Goal: Information Seeking & Learning: Learn about a topic

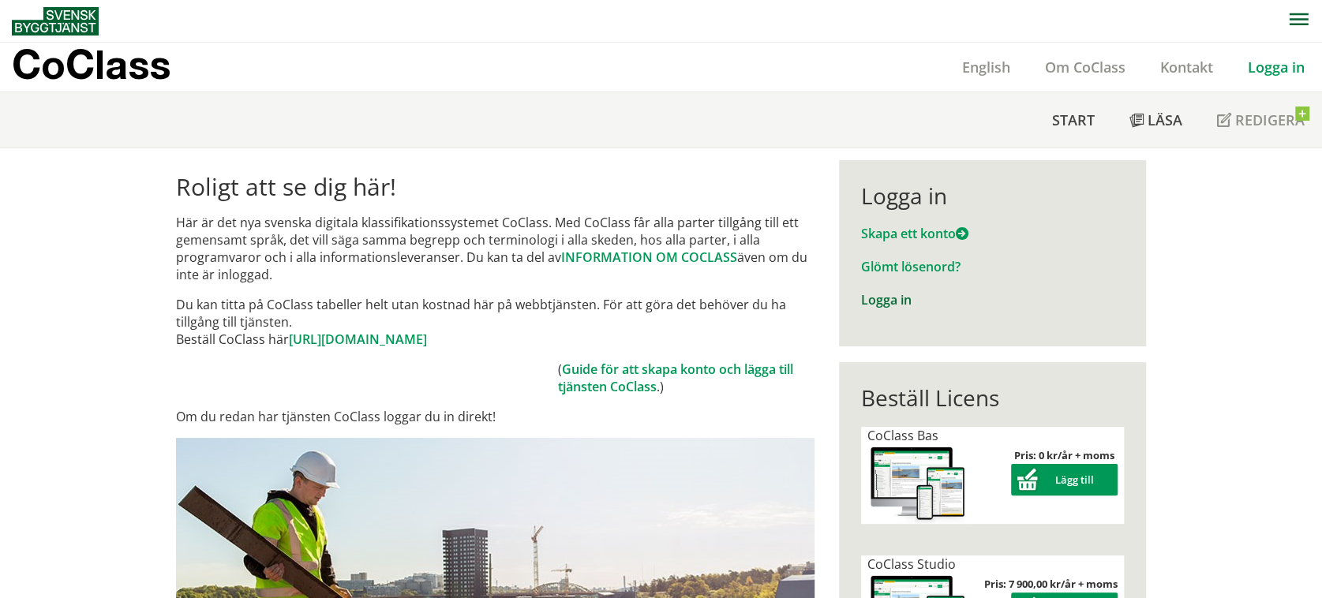
click at [886, 298] on link "Logga in" at bounding box center [886, 299] width 51 height 17
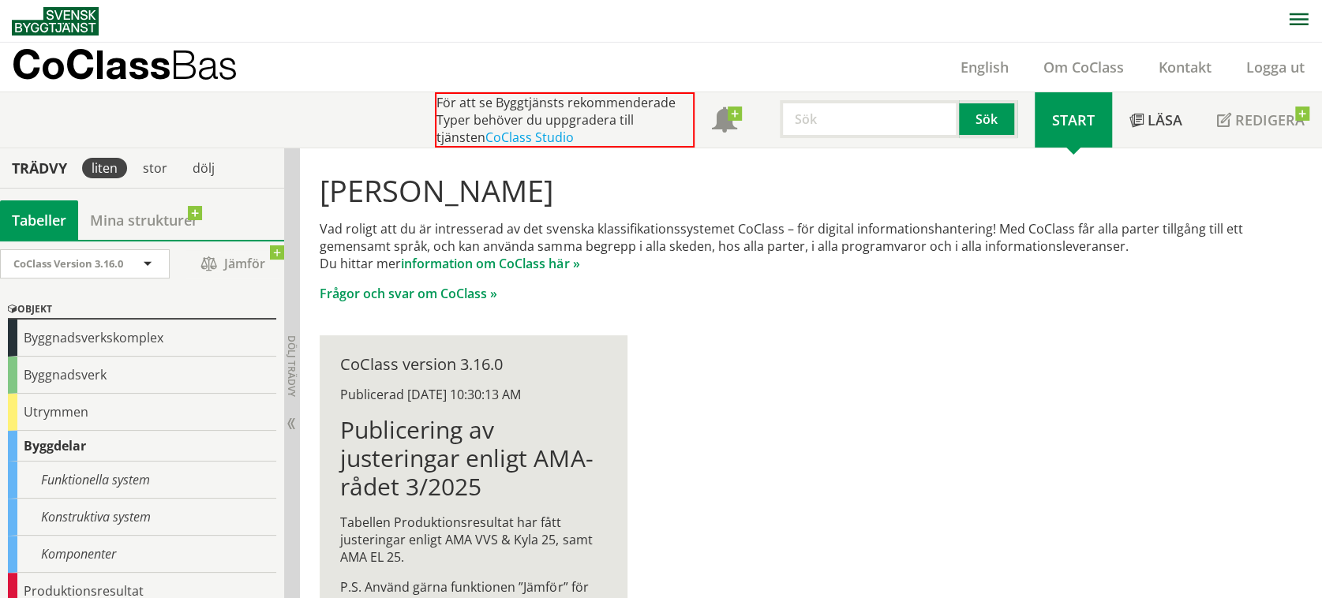
click at [540, 247] on p "Vad roligt att du är intresserad av det svenska klassifikationssystemet CoClass…" at bounding box center [805, 246] width 970 height 52
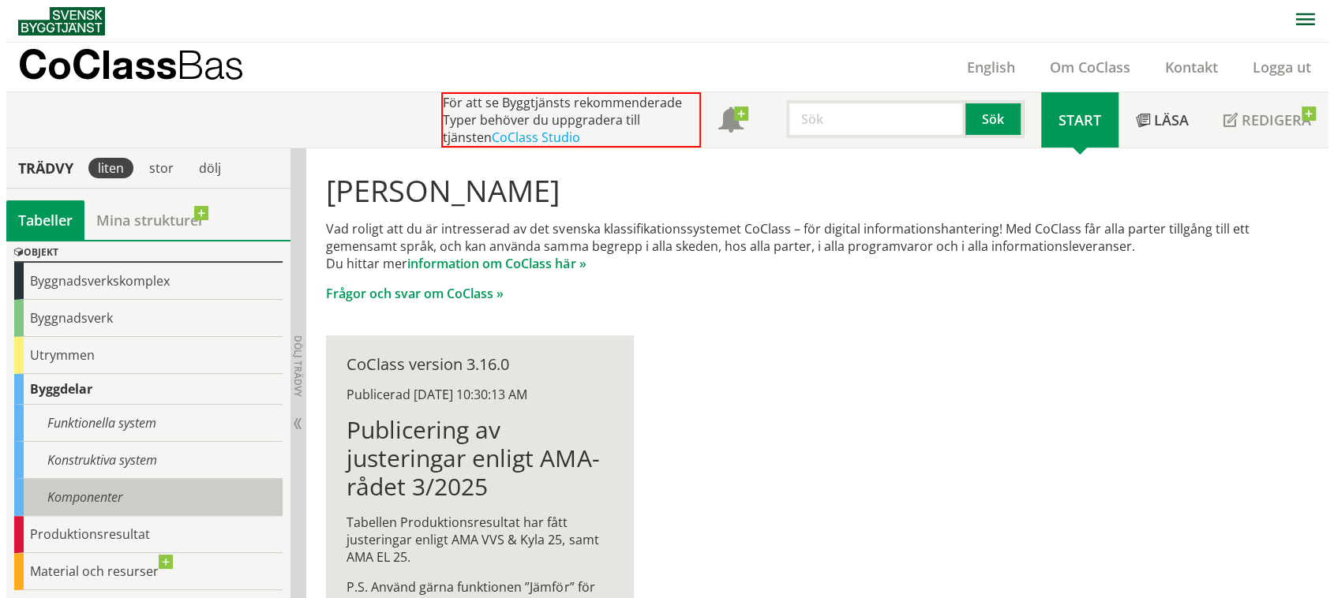
scroll to position [79, 0]
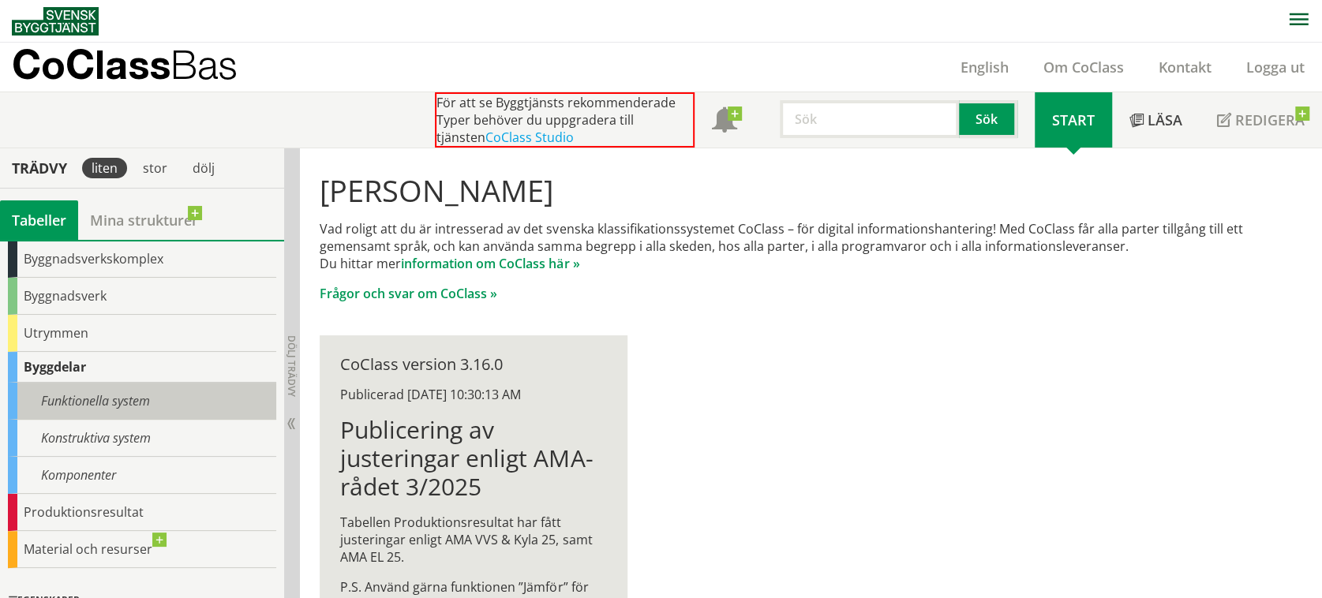
click at [120, 407] on div "Funktionella system" at bounding box center [142, 401] width 268 height 37
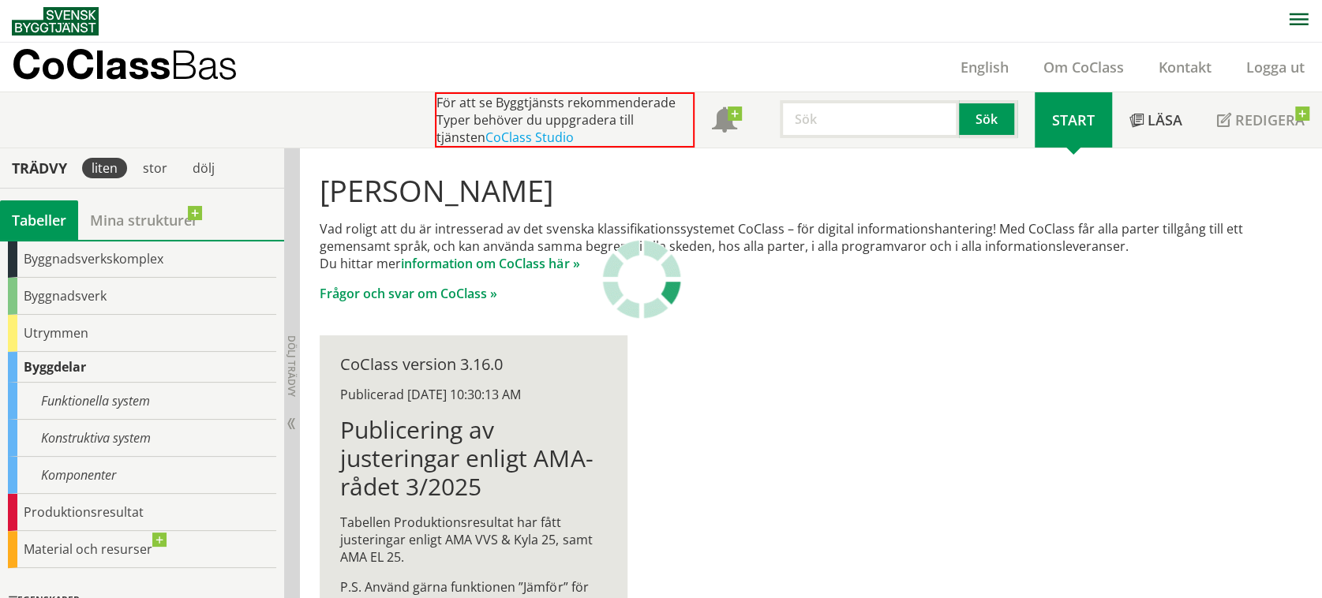
click at [851, 122] on input "text" at bounding box center [869, 119] width 179 height 38
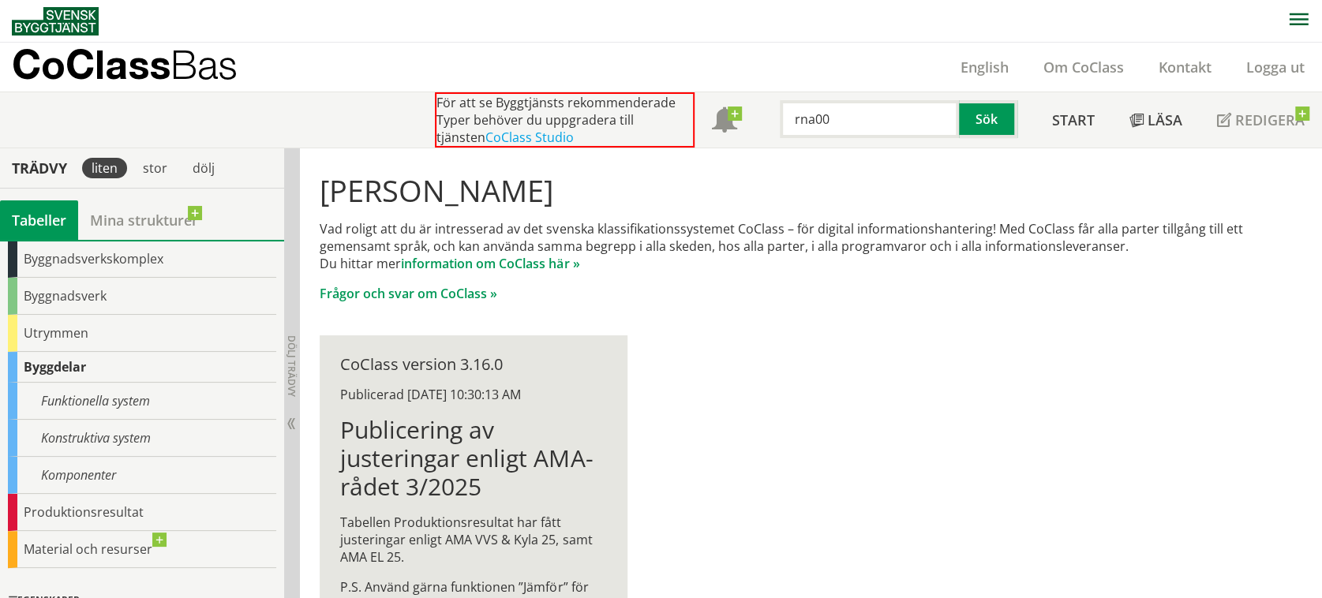
type input "rna00"
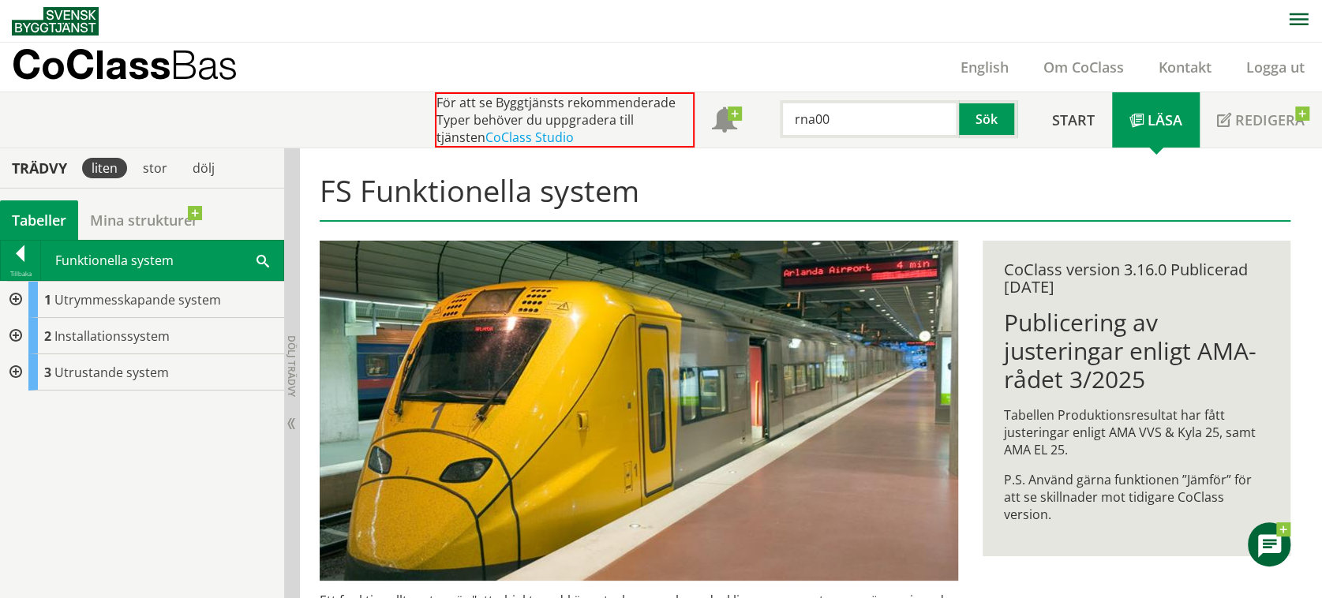
click at [18, 344] on div at bounding box center [14, 336] width 28 height 36
click at [17, 335] on div at bounding box center [14, 336] width 28 height 36
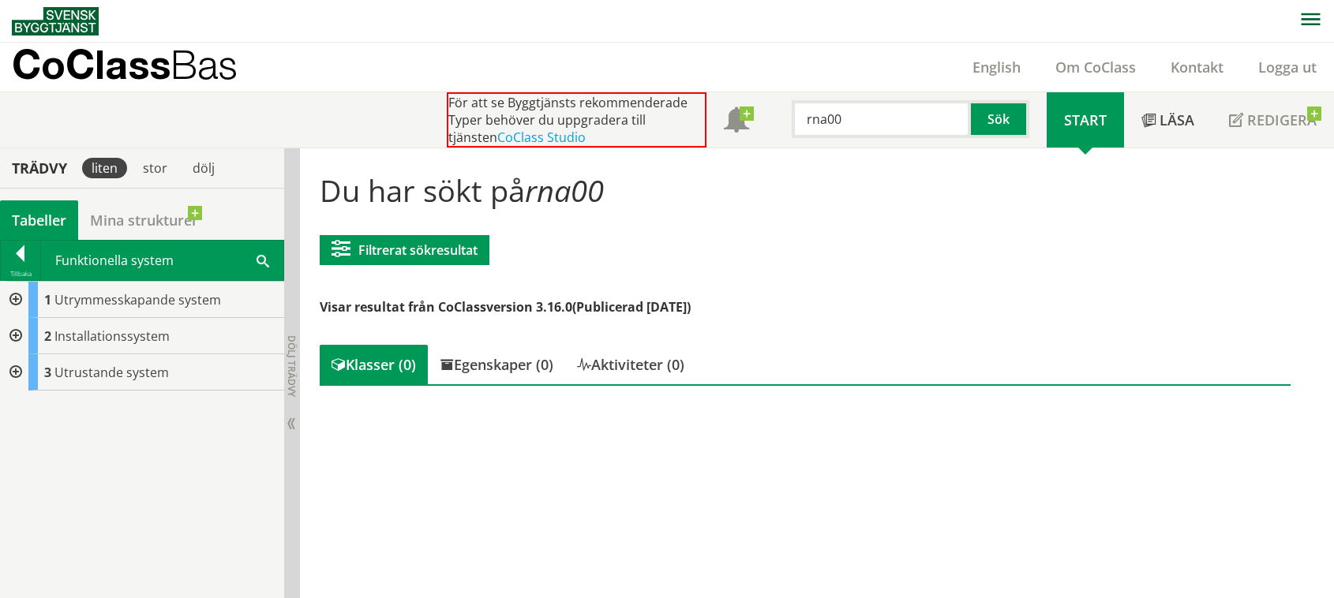
click at [16, 329] on div at bounding box center [14, 336] width 28 height 36
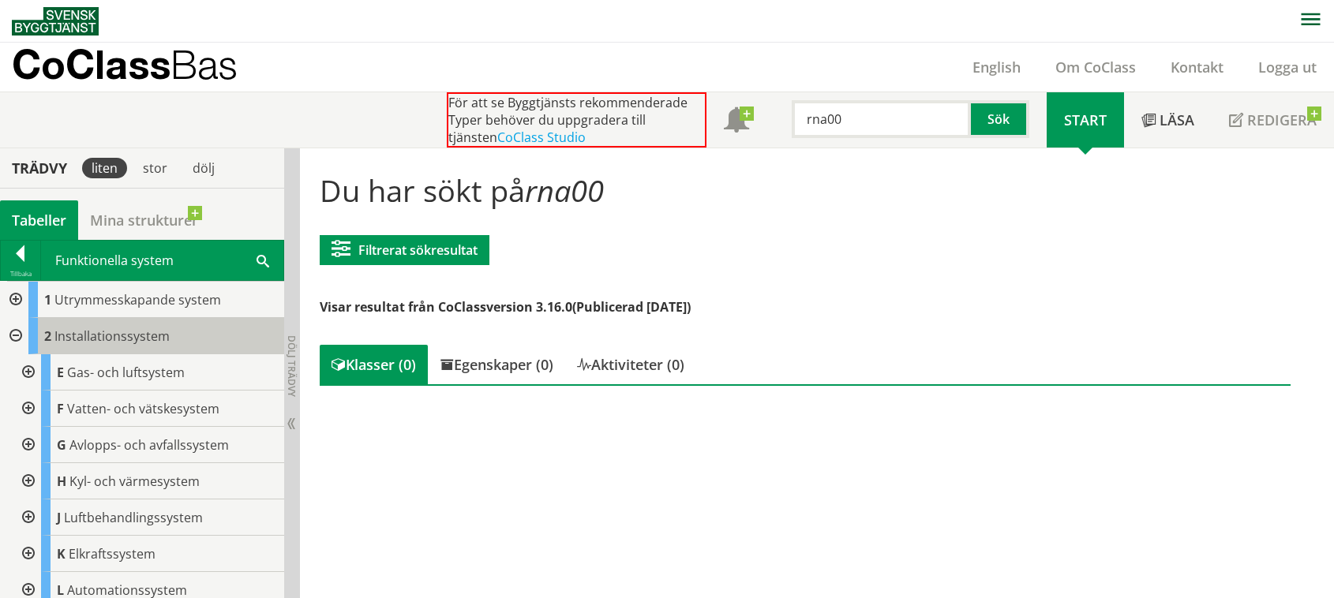
click at [84, 334] on body "AMA AMA Beskrivningsverktyg AMA Funktion BSAB Bygginfo Byggjura Byggkatalogen […" at bounding box center [667, 299] width 1334 height 598
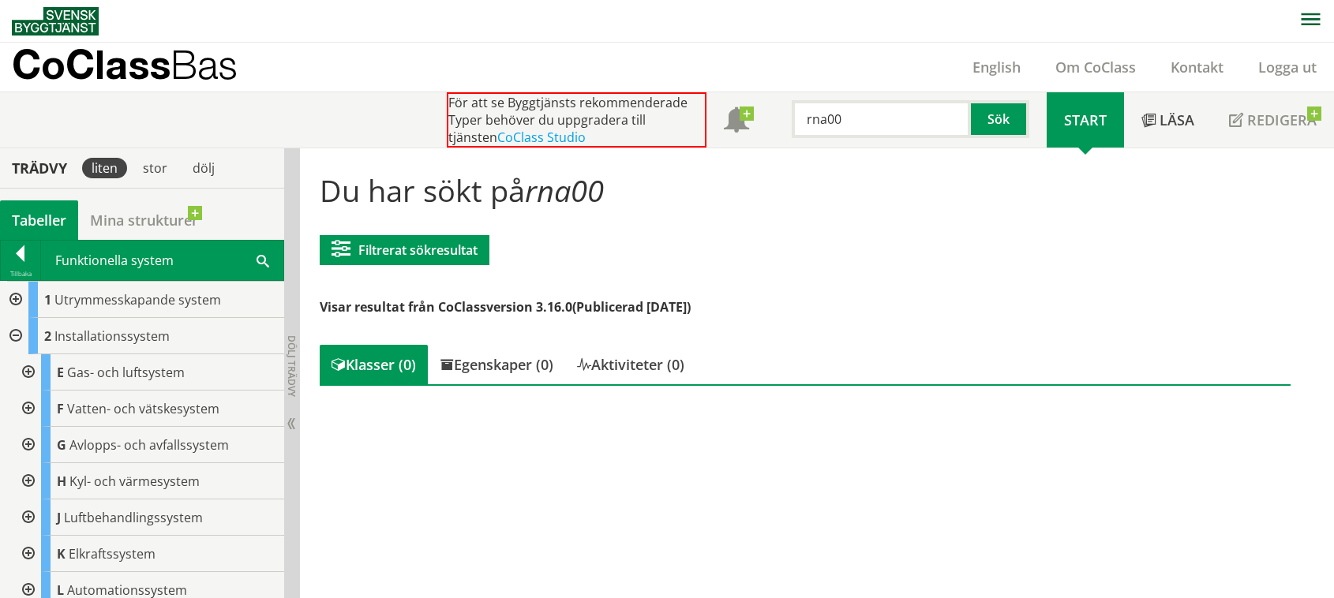
click at [21, 337] on div at bounding box center [14, 336] width 28 height 36
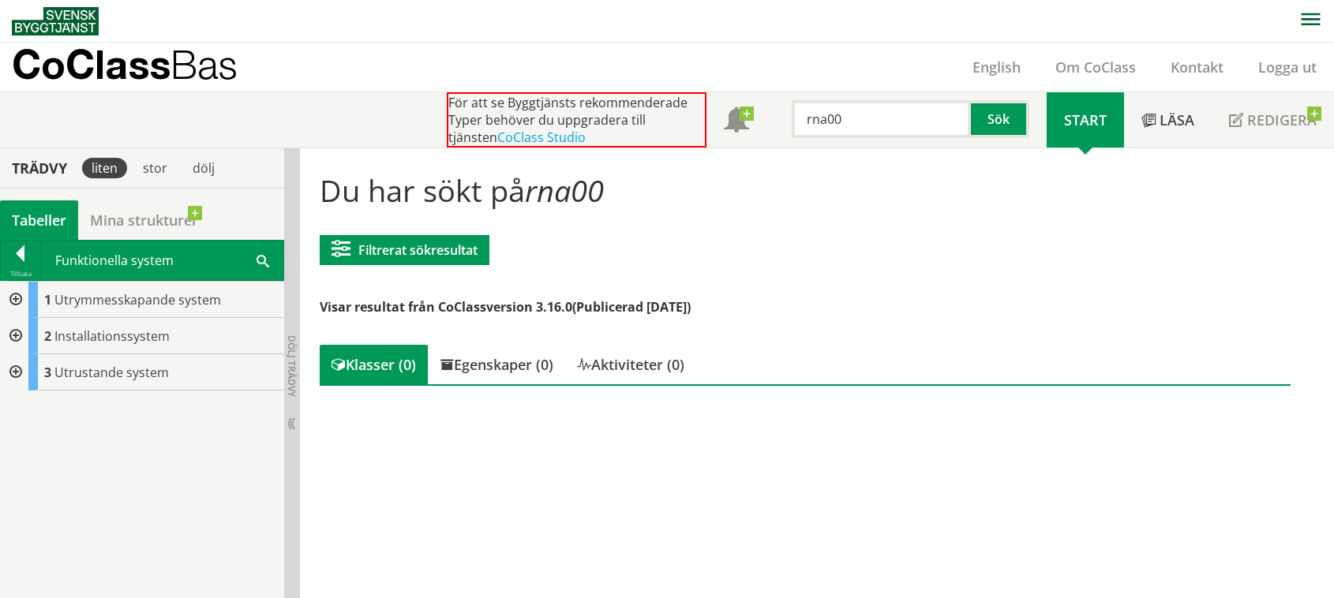
click at [11, 372] on div at bounding box center [14, 372] width 28 height 36
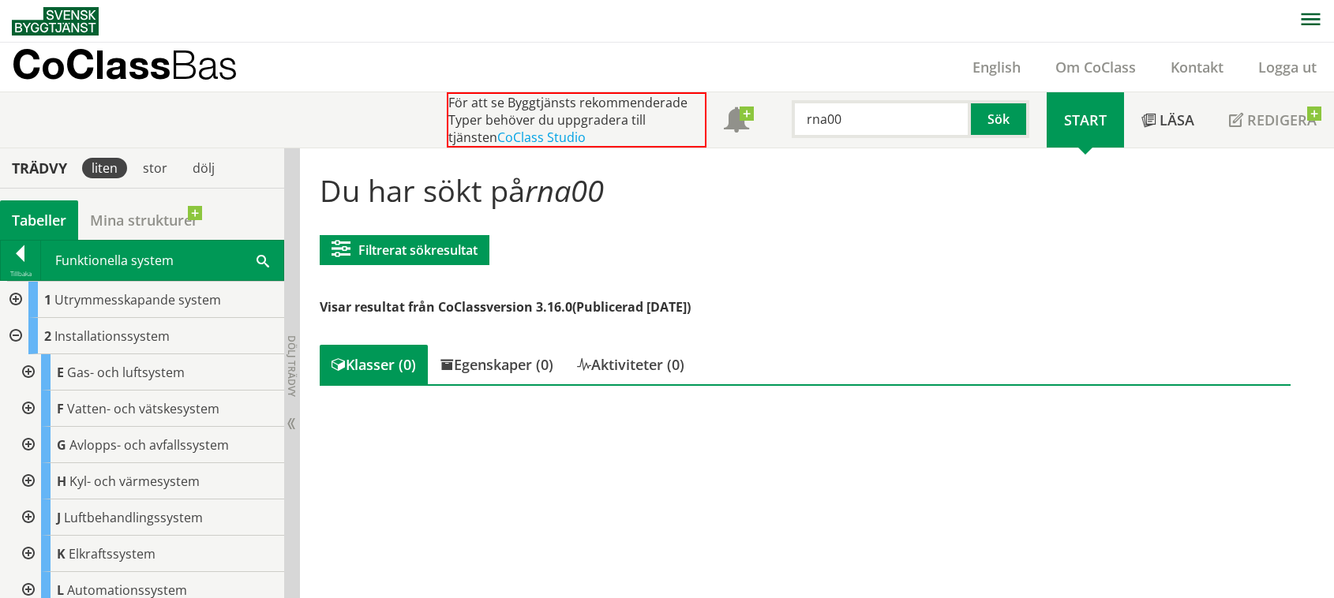
click at [24, 329] on div at bounding box center [14, 336] width 28 height 36
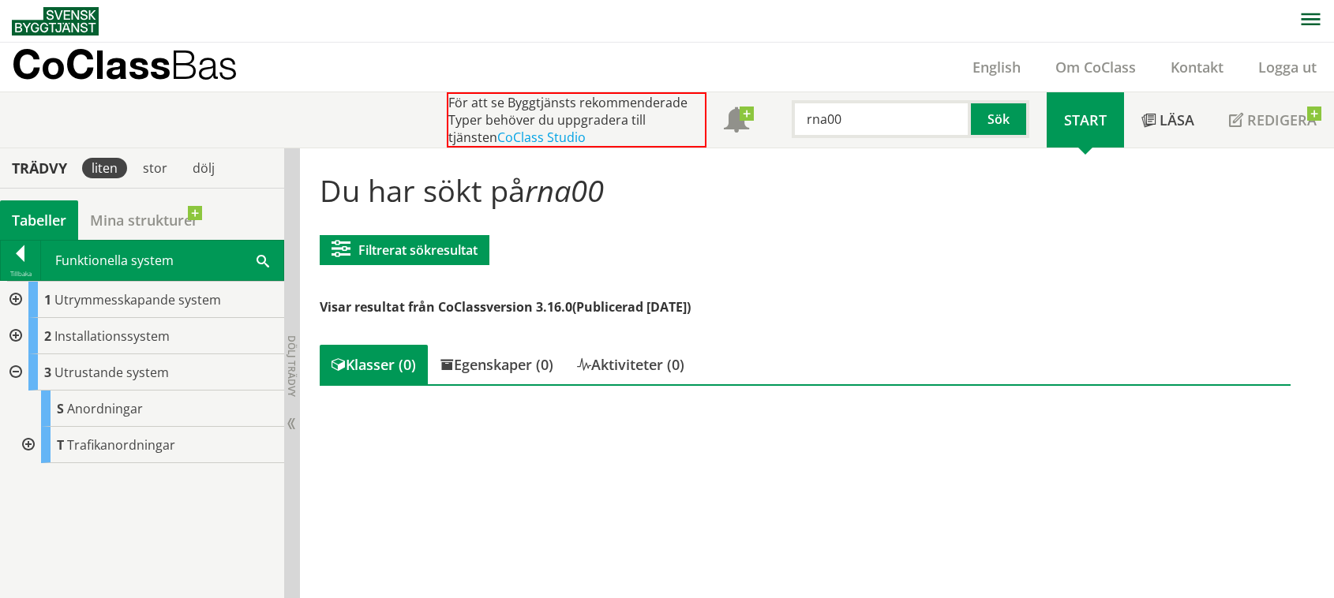
click at [18, 360] on div at bounding box center [14, 372] width 28 height 36
click at [21, 253] on div at bounding box center [20, 257] width 39 height 22
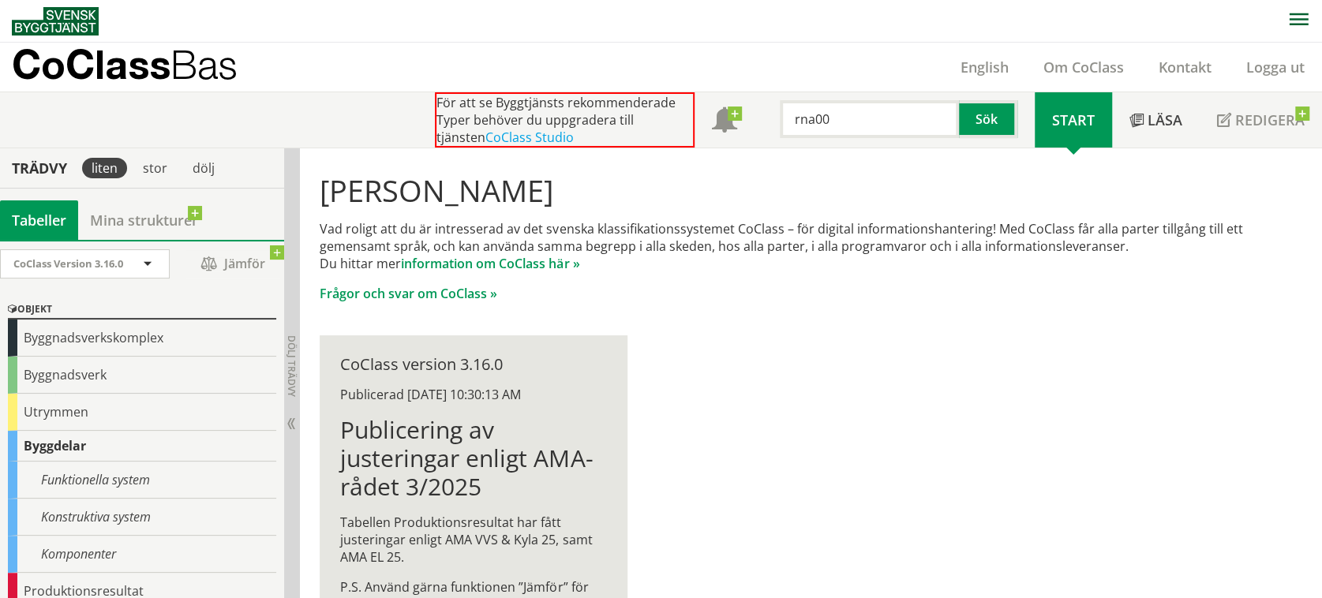
scroll to position [158, 0]
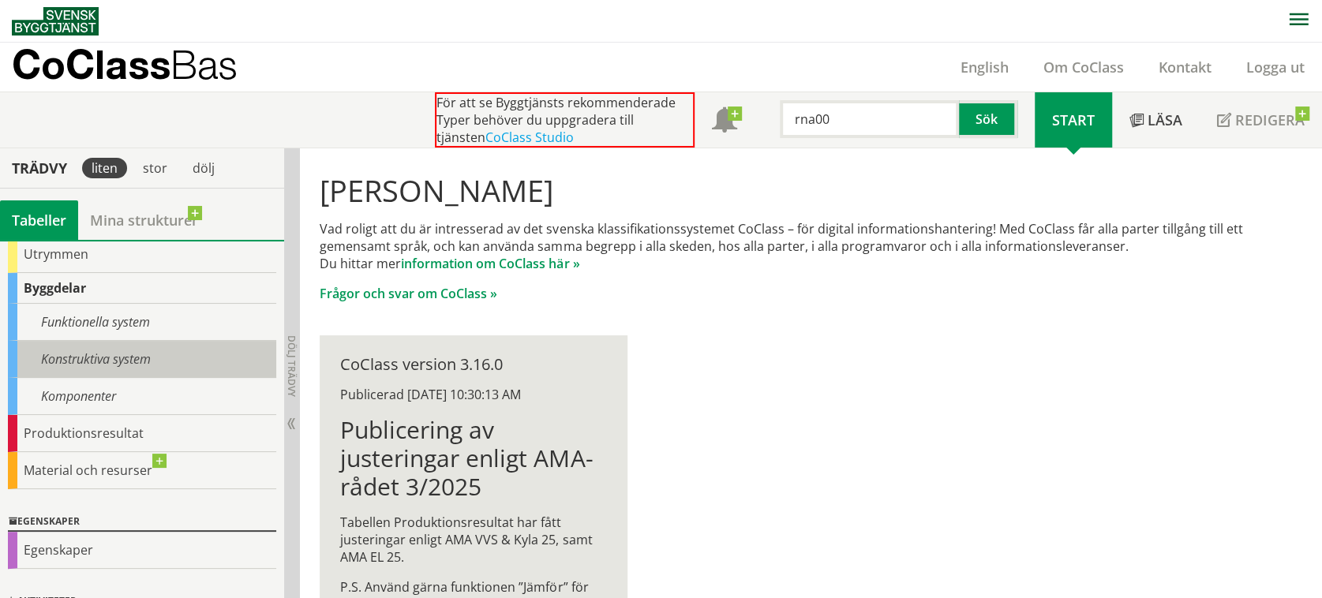
click at [93, 365] on div "Konstruktiva system" at bounding box center [142, 359] width 268 height 37
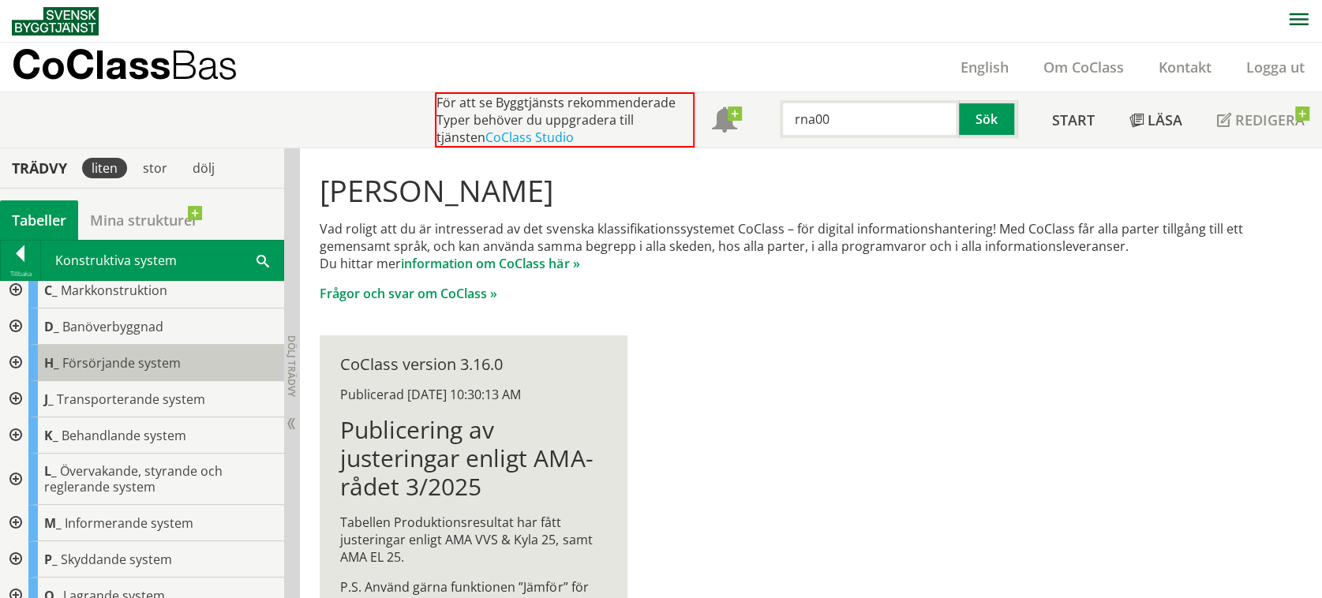
scroll to position [133, 0]
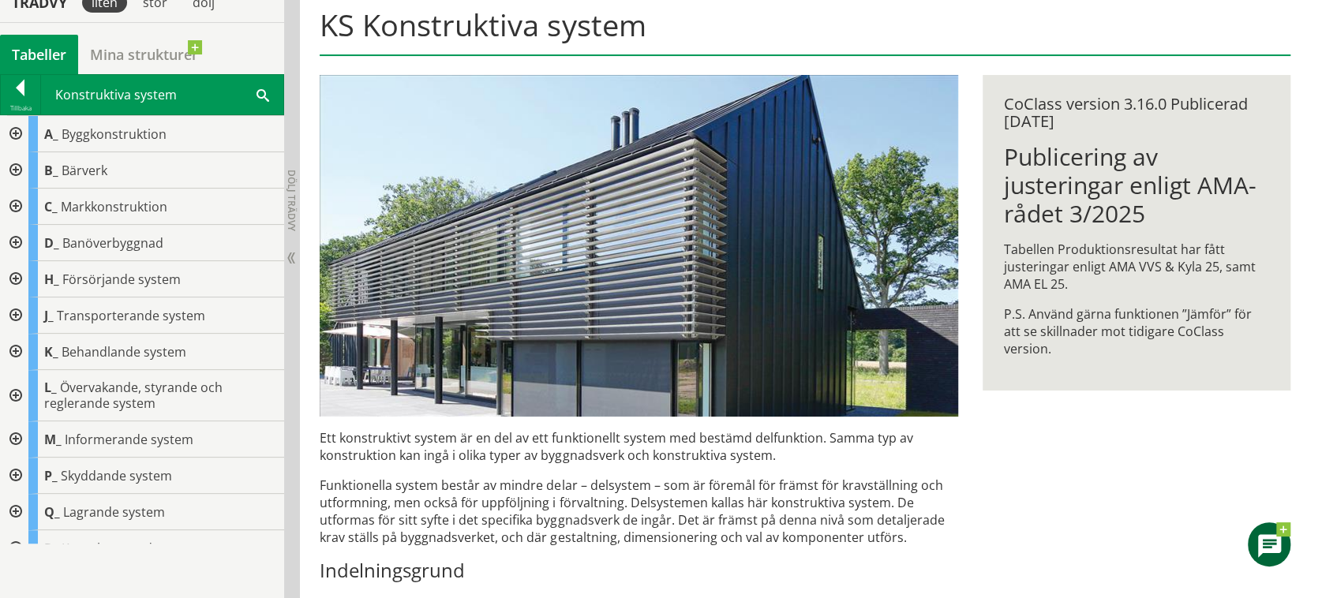
scroll to position [388, 0]
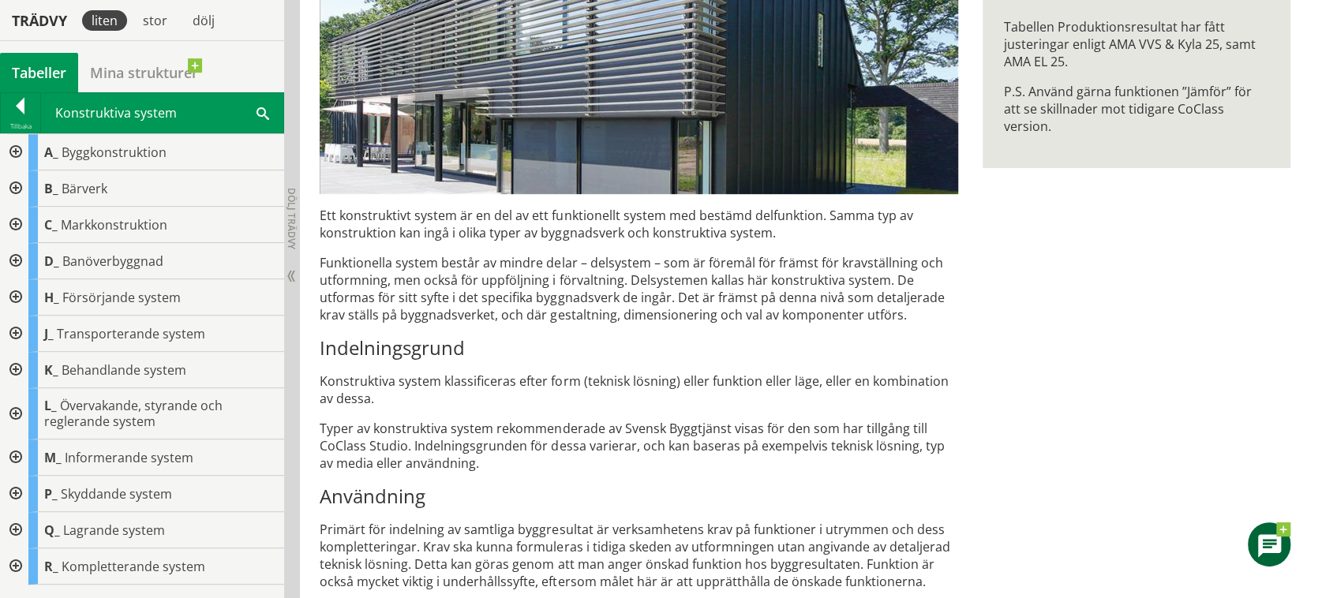
click at [31, 120] on div at bounding box center [20, 109] width 39 height 22
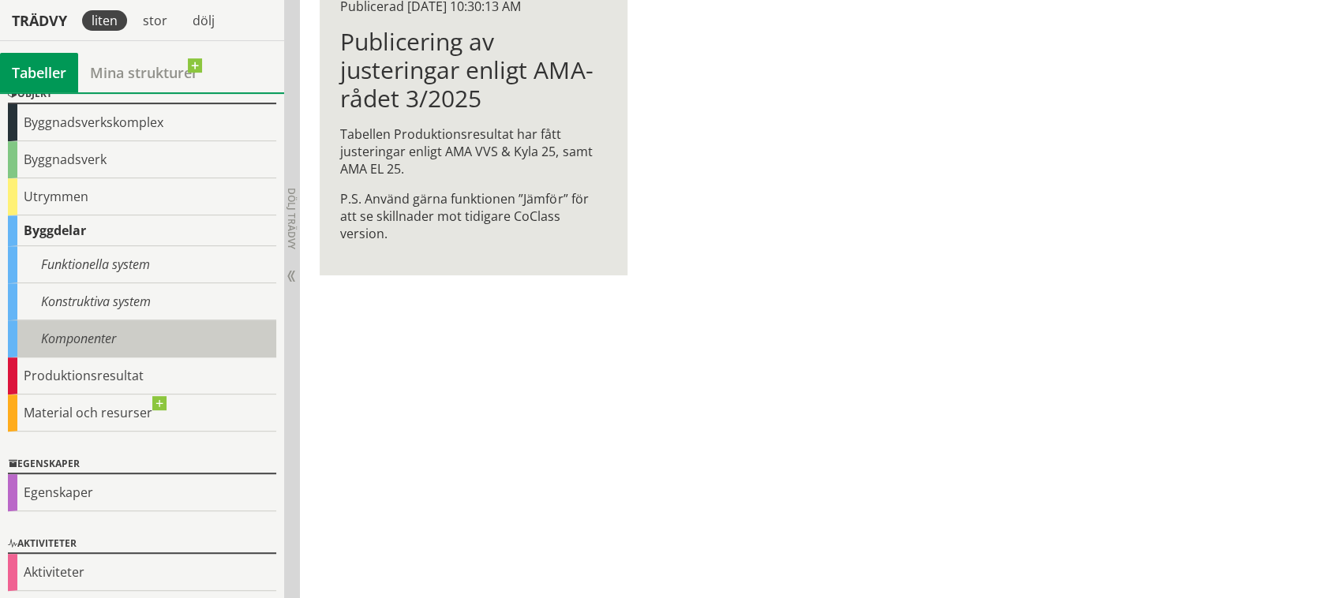
click at [85, 341] on div "Komponenter" at bounding box center [142, 338] width 268 height 37
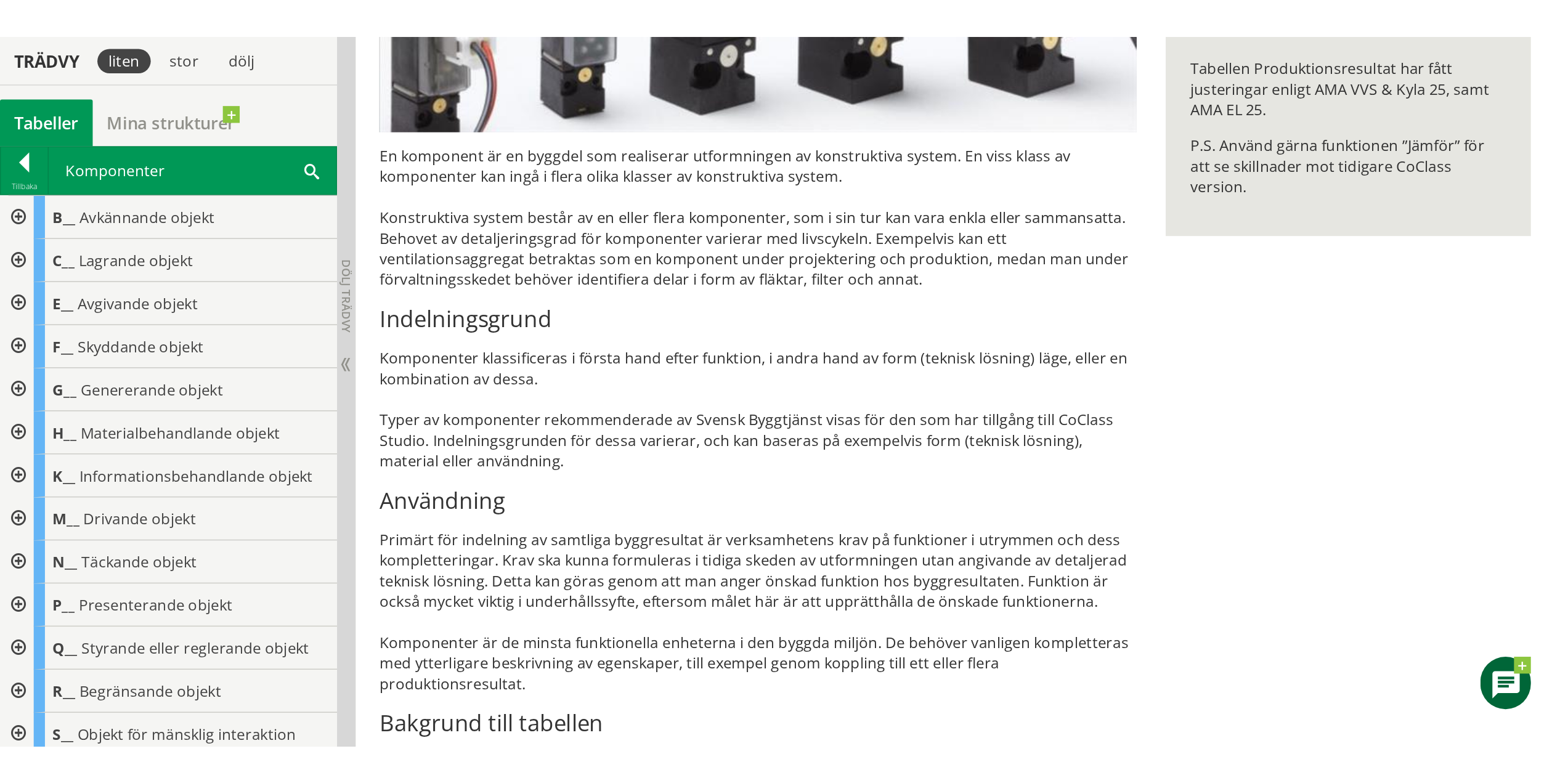
scroll to position [272, 0]
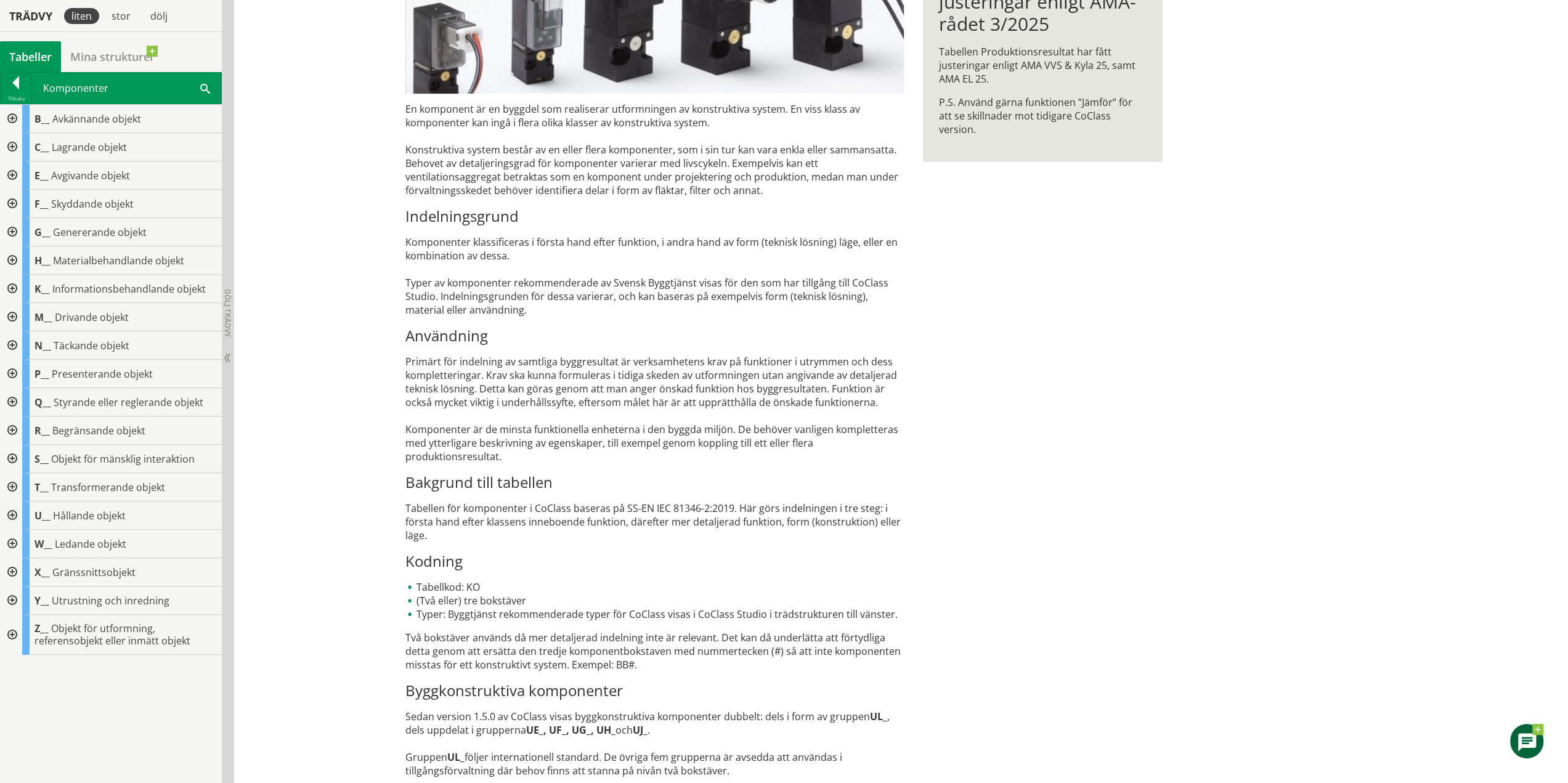
click at [15, 425] on div at bounding box center [11, 431] width 22 height 28
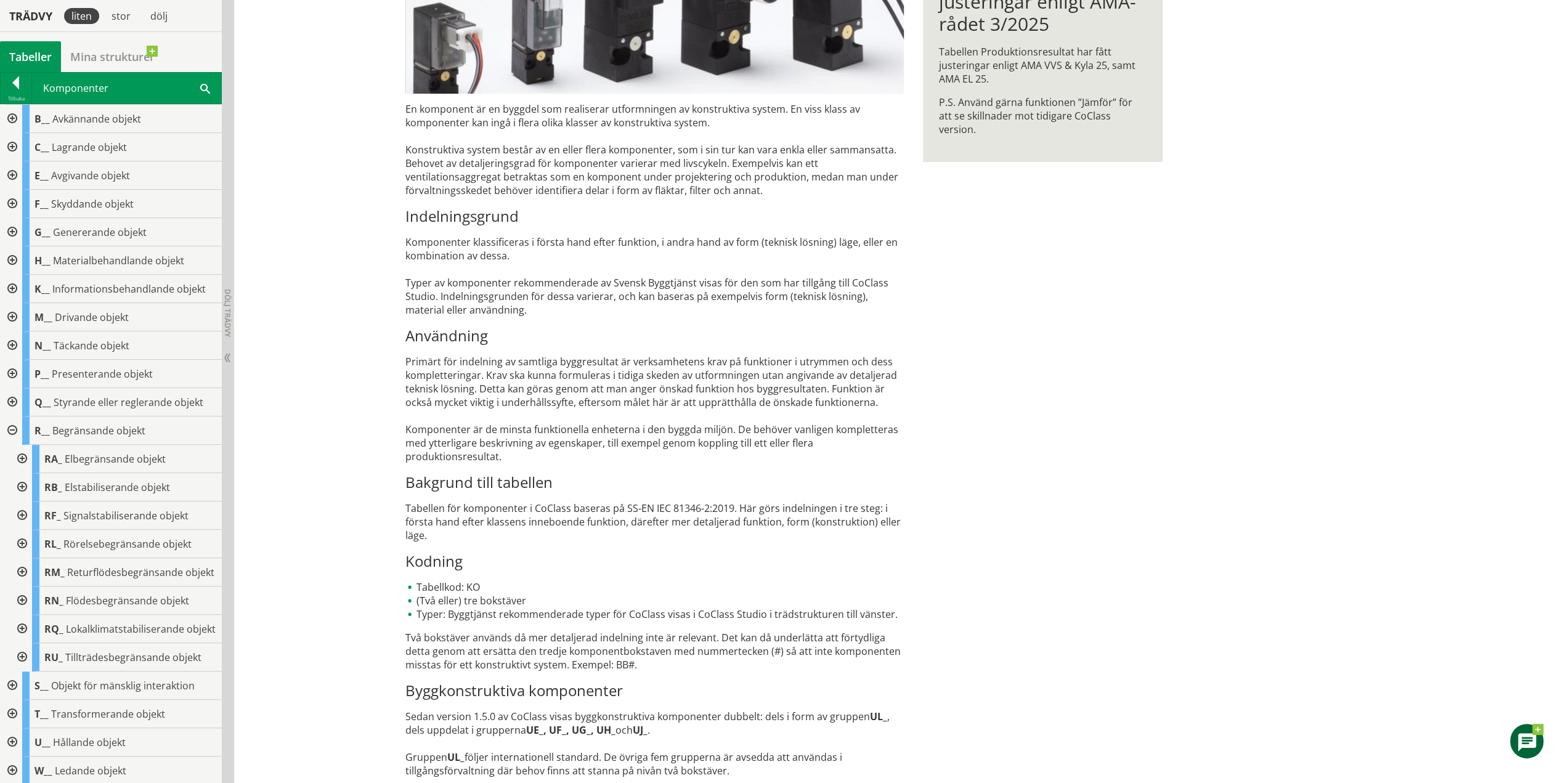
click at [25, 467] on div at bounding box center [21, 601] width 22 height 28
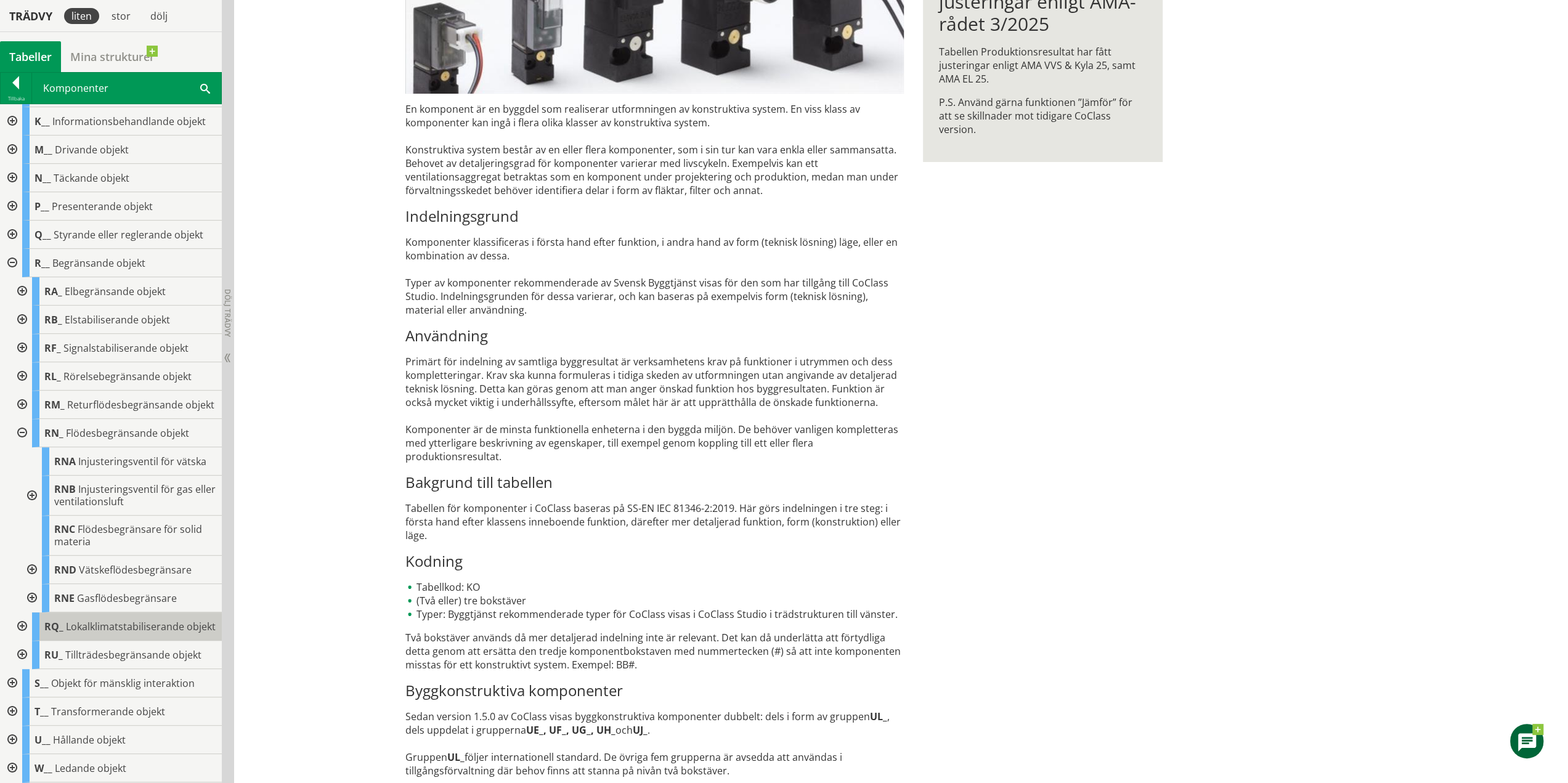
scroll to position [185, 0]
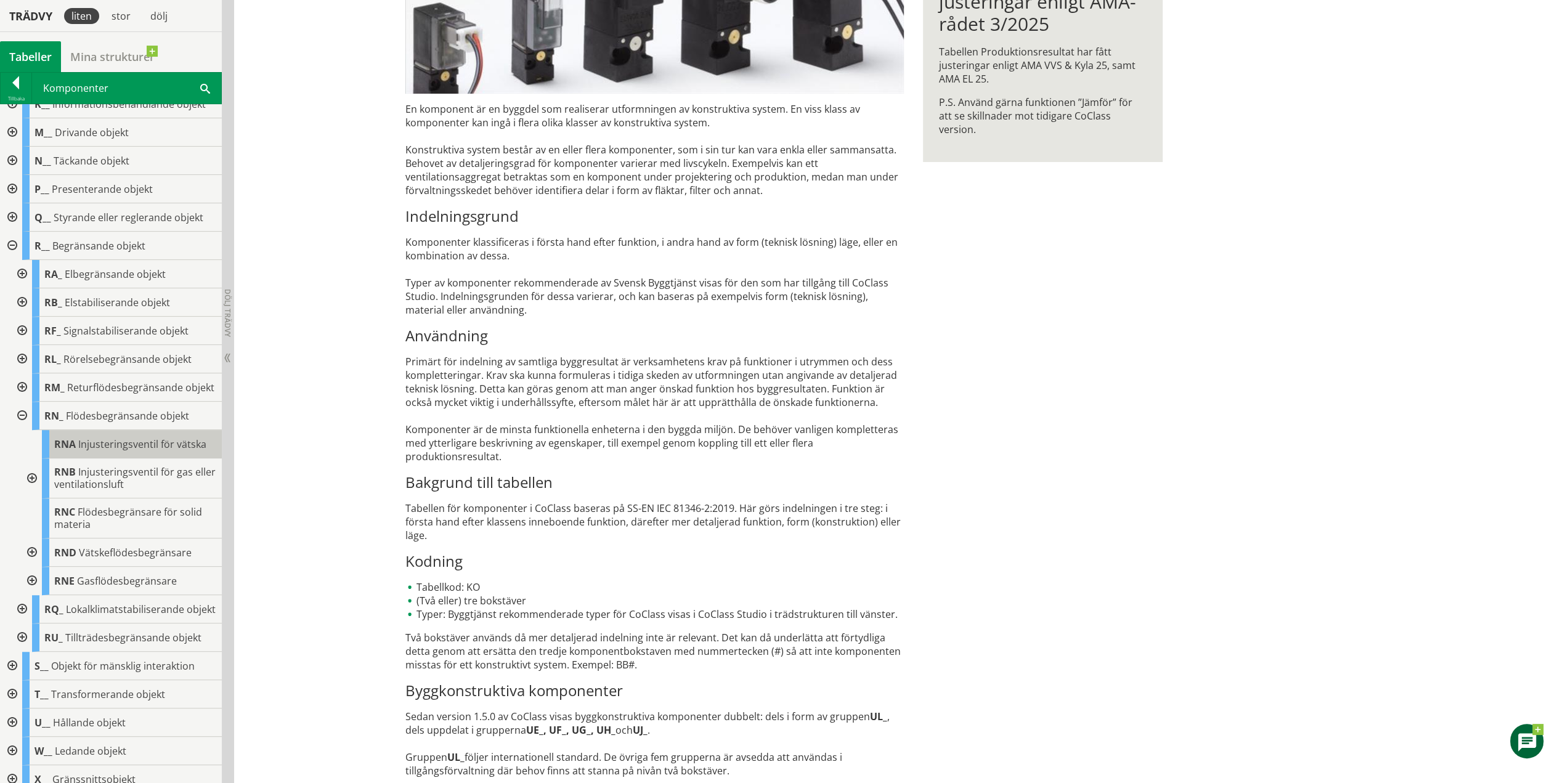
click at [119, 451] on span "Injusteringsventil för vätska" at bounding box center [142, 443] width 128 height 13
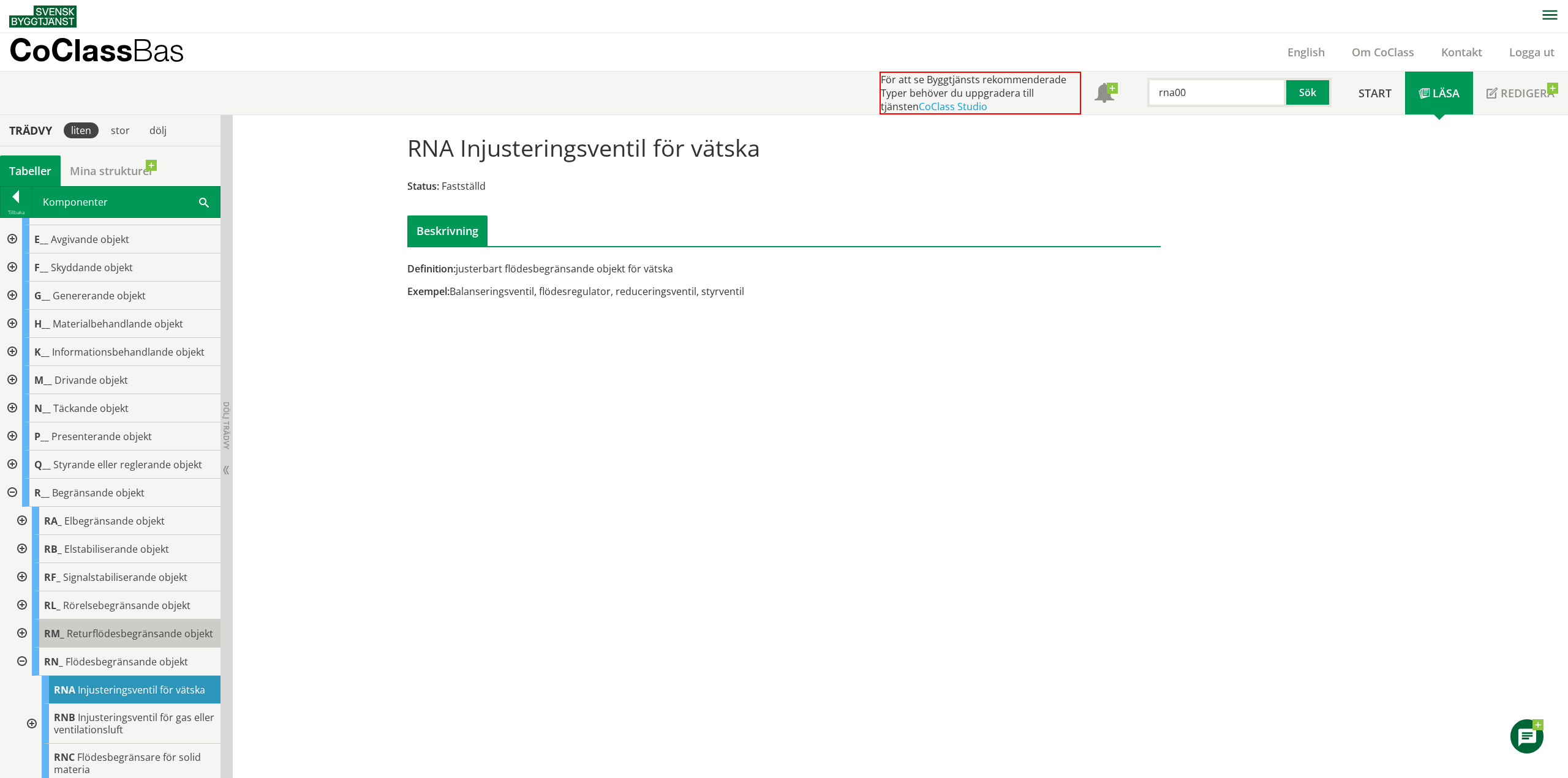
scroll to position [30, 0]
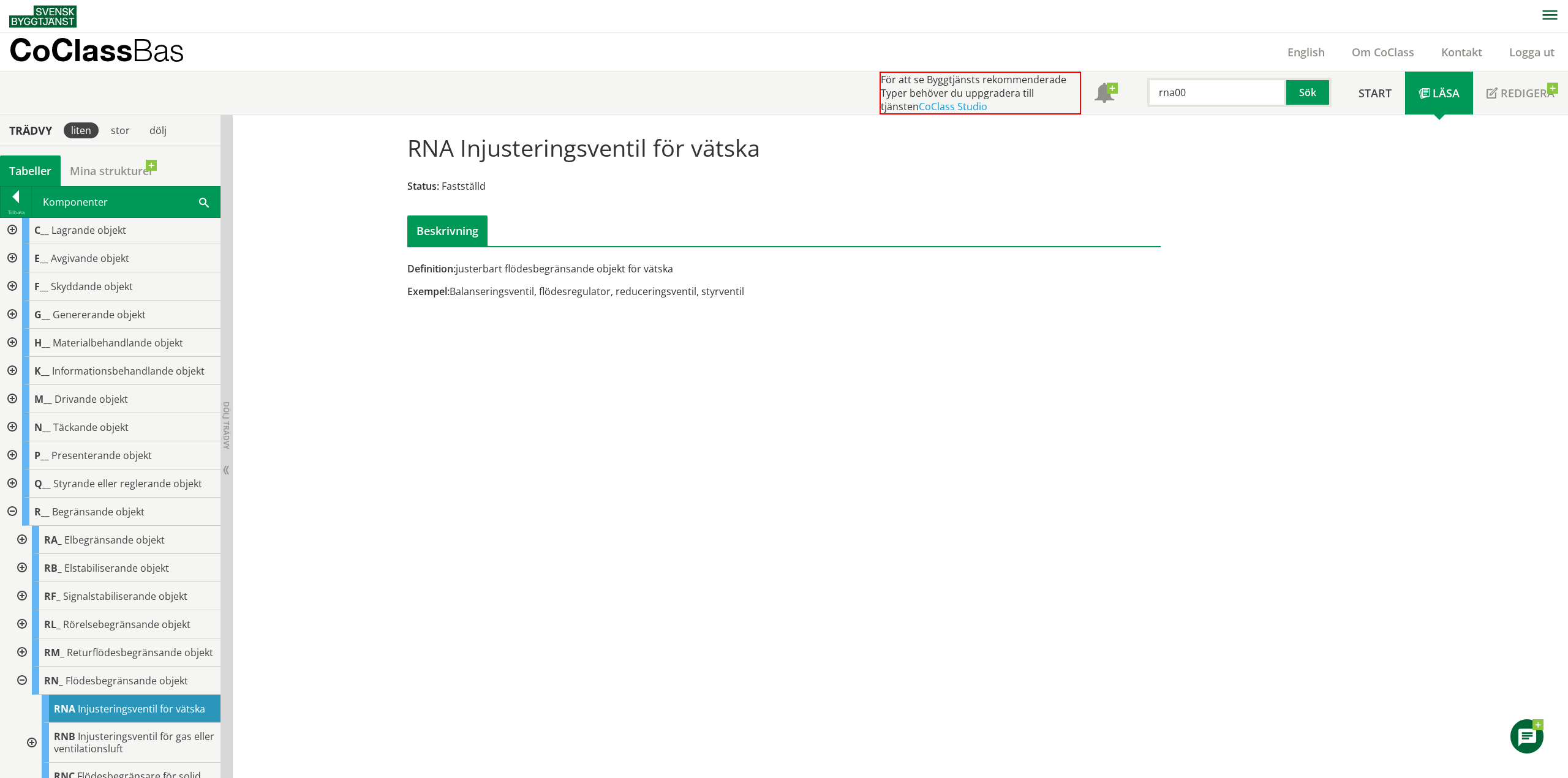
click at [10, 464] on div at bounding box center [11, 483] width 22 height 28
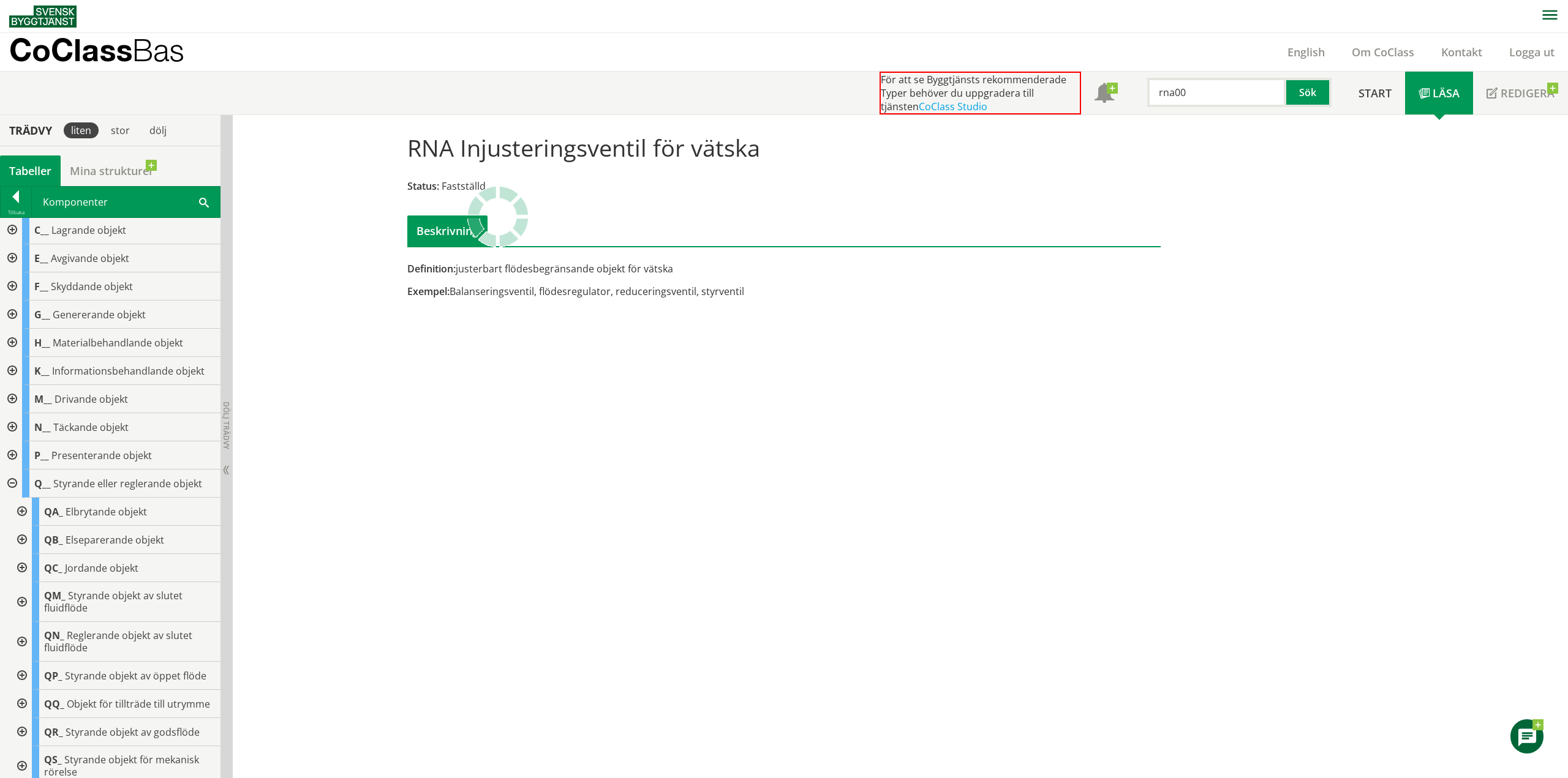
click at [22, 464] on div at bounding box center [21, 641] width 22 height 40
click at [83, 464] on span "Reglerventil för vätska" at bounding box center [130, 676] width 102 height 13
